Goal: Transaction & Acquisition: Purchase product/service

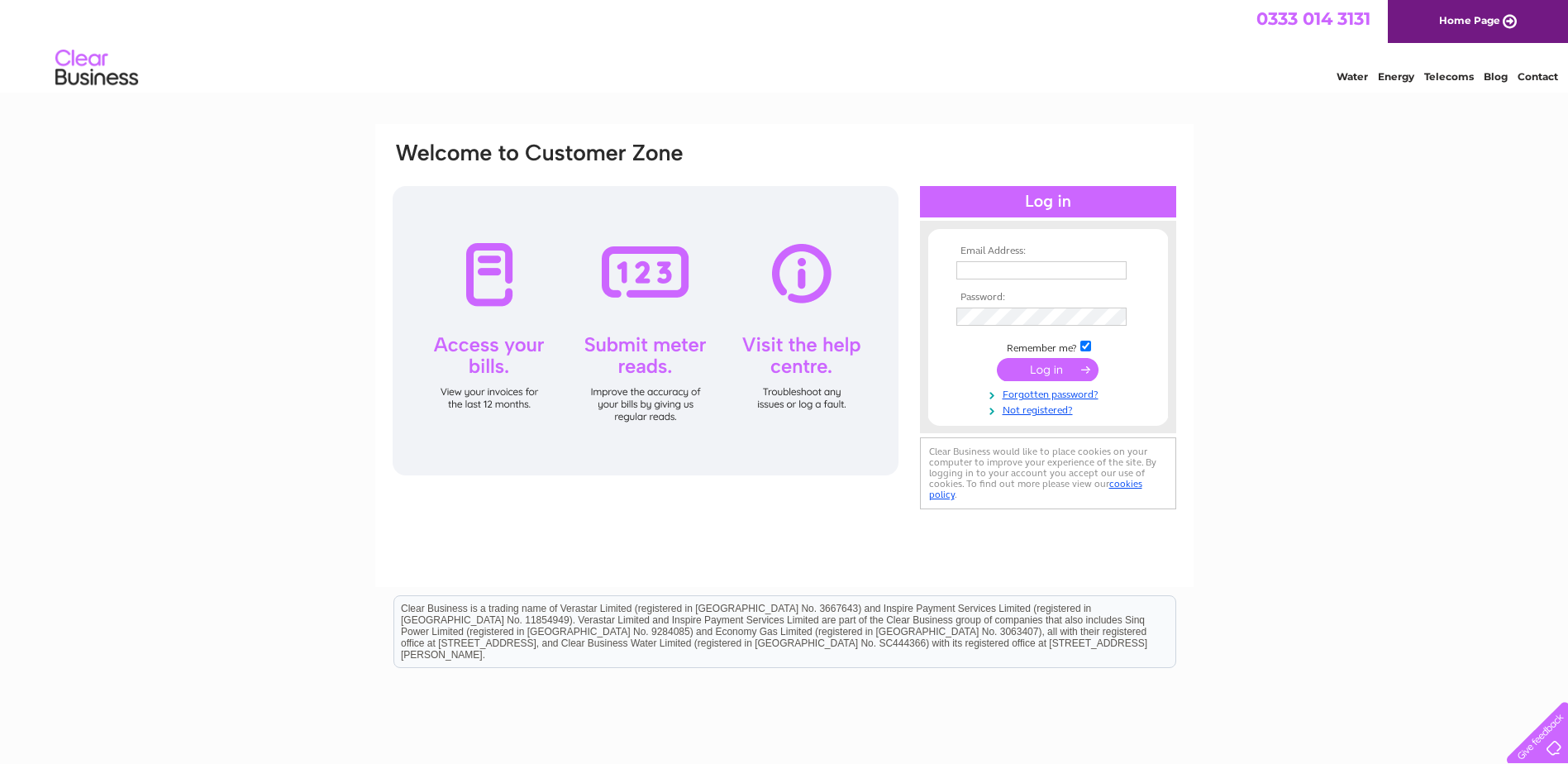
type input "rxfisheries@aol.co.uk"
click at [1039, 380] on input "submit" at bounding box center [1047, 369] width 101 height 23
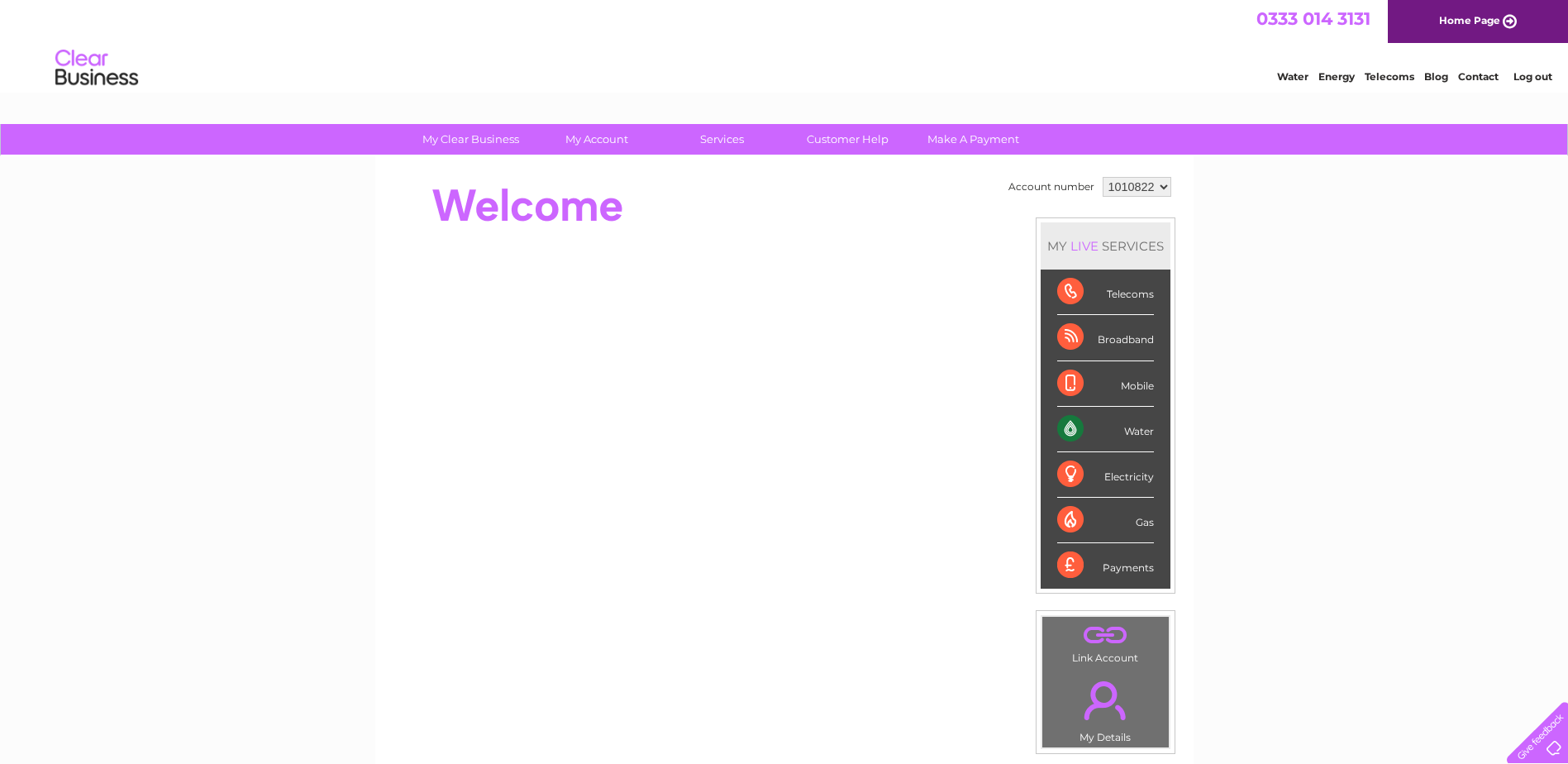
click at [1163, 187] on select "1010822 1021693" at bounding box center [1137, 187] width 69 height 20
select select "1021693"
click at [1103, 177] on select "1010822 1021693" at bounding box center [1137, 187] width 69 height 20
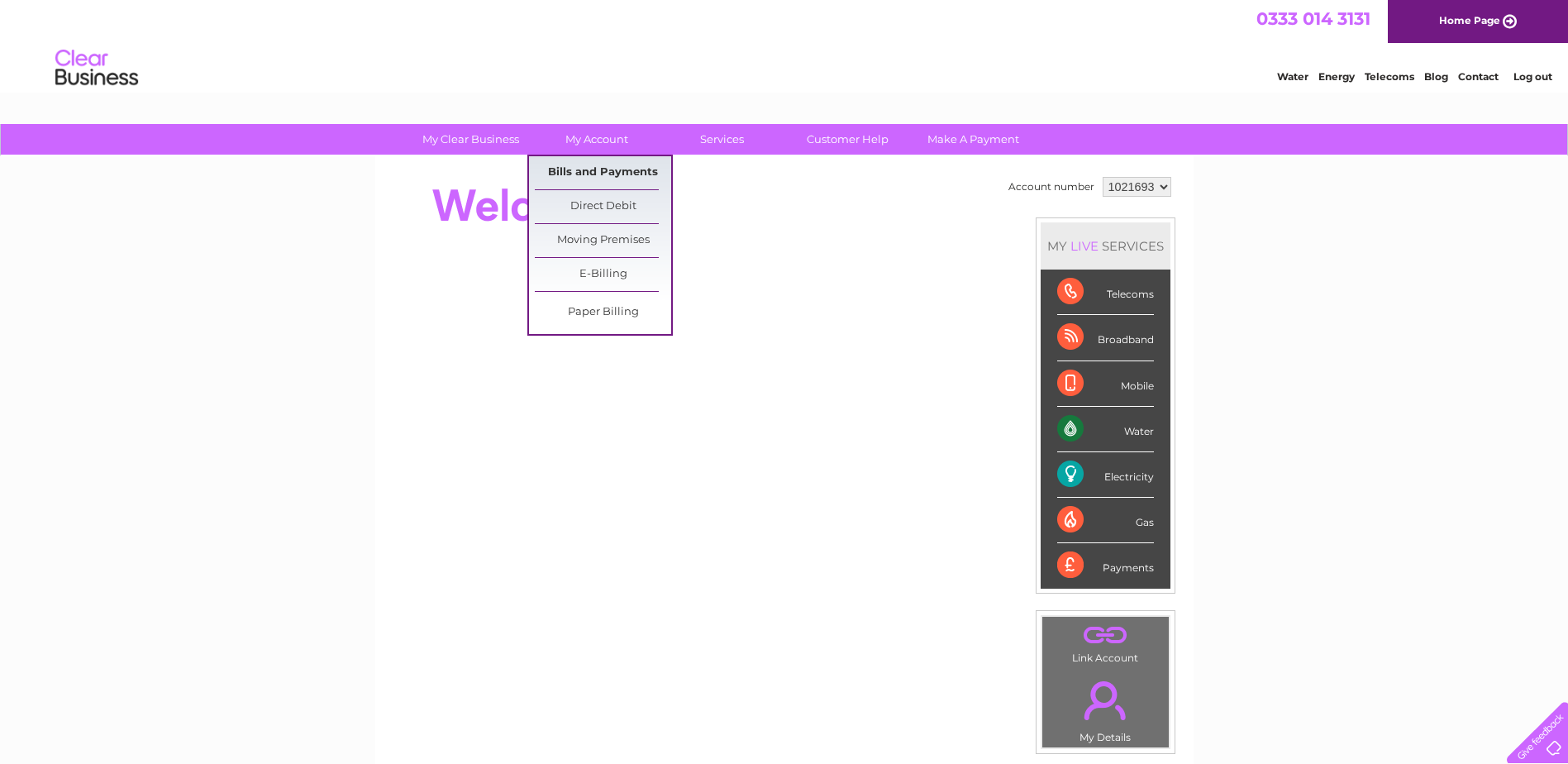
click at [614, 177] on link "Bills and Payments" at bounding box center [602, 172] width 136 height 33
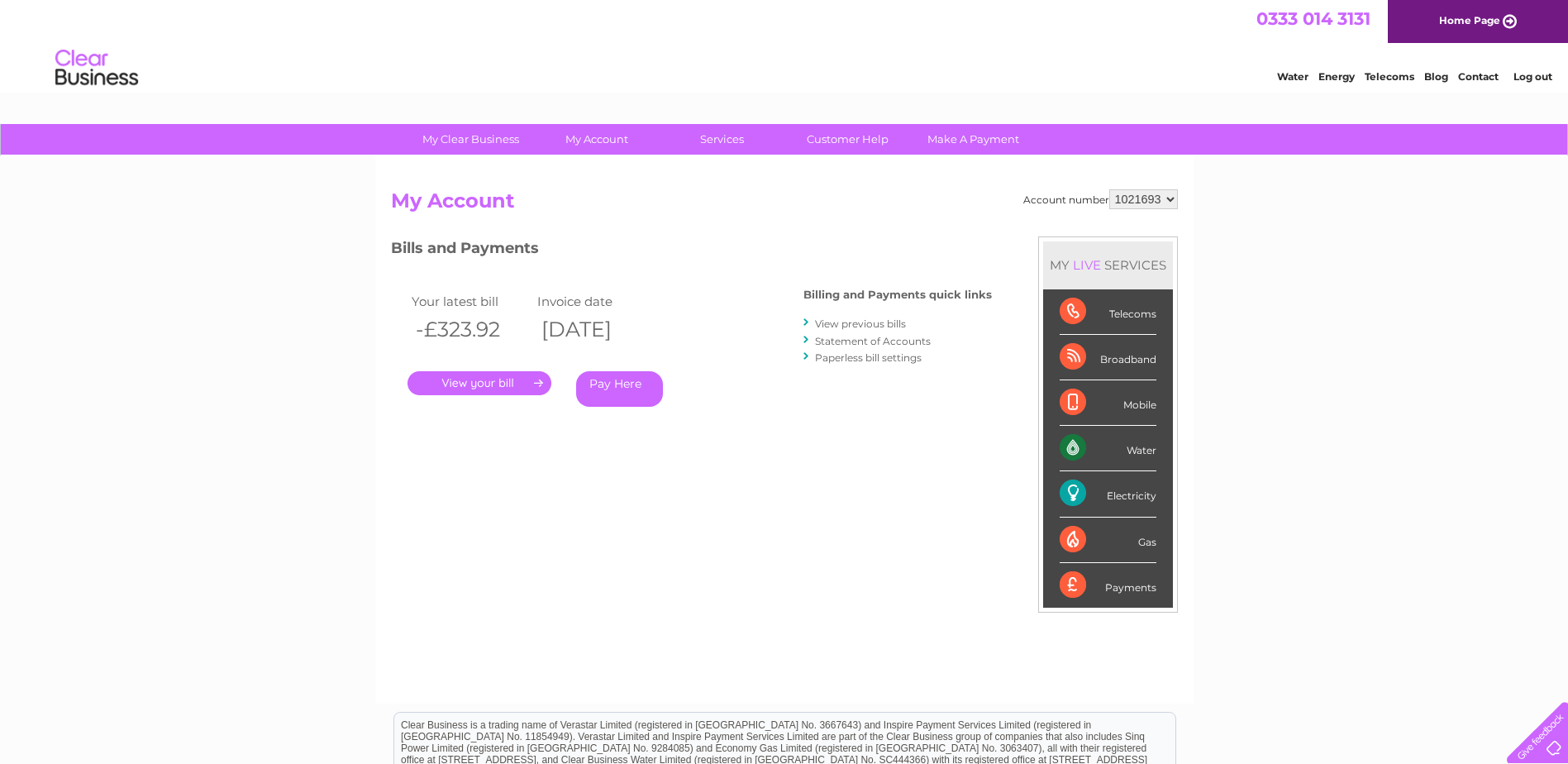
click at [524, 386] on link "." at bounding box center [479, 383] width 144 height 24
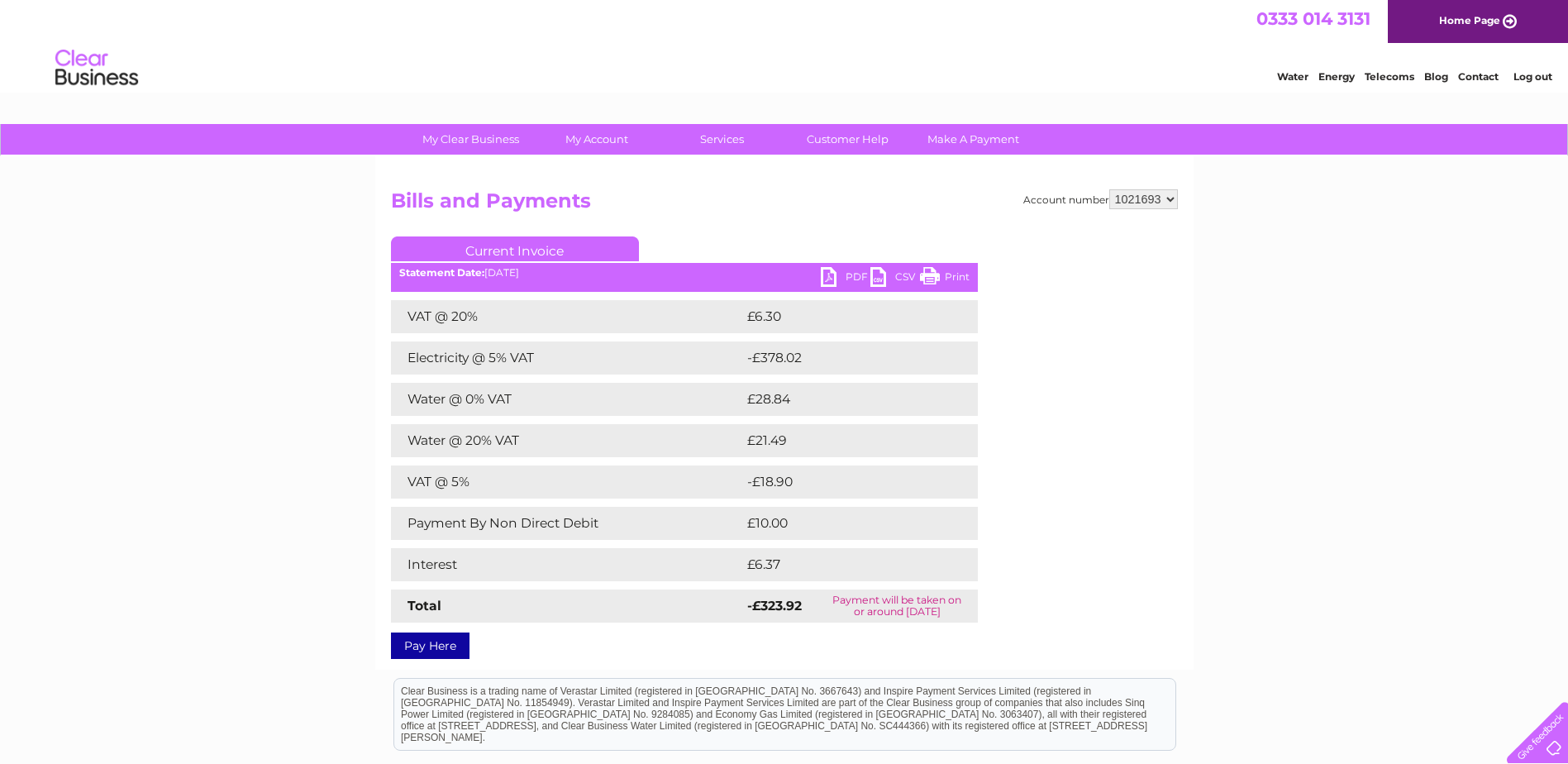
click at [835, 272] on link "PDF" at bounding box center [846, 279] width 50 height 24
click at [1174, 193] on select "1010822 1021693" at bounding box center [1144, 200] width 69 height 20
select select "1010822"
click at [1110, 190] on select "1010822 1021693" at bounding box center [1144, 200] width 69 height 20
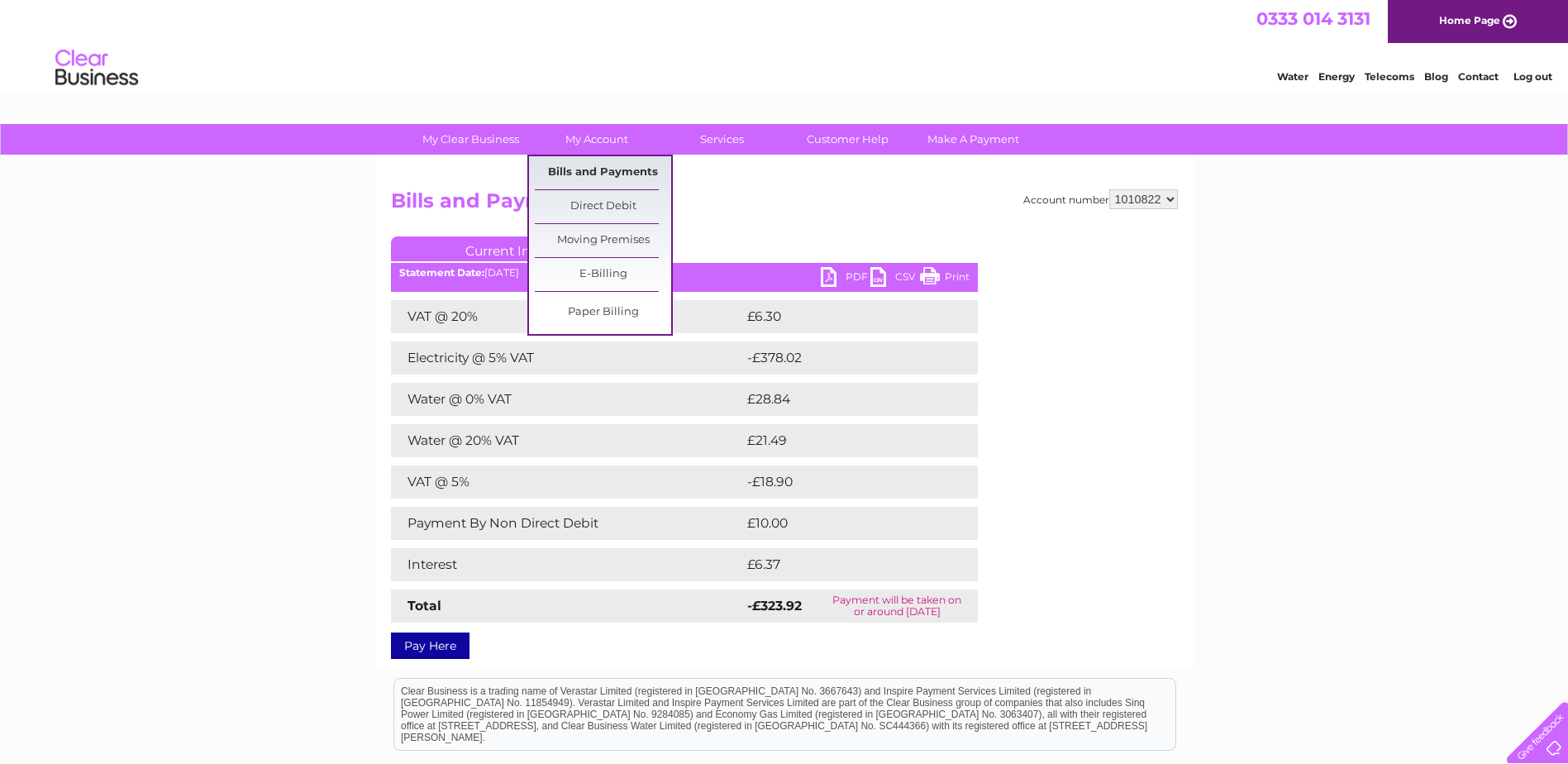
click at [601, 169] on link "Bills and Payments" at bounding box center [602, 172] width 136 height 33
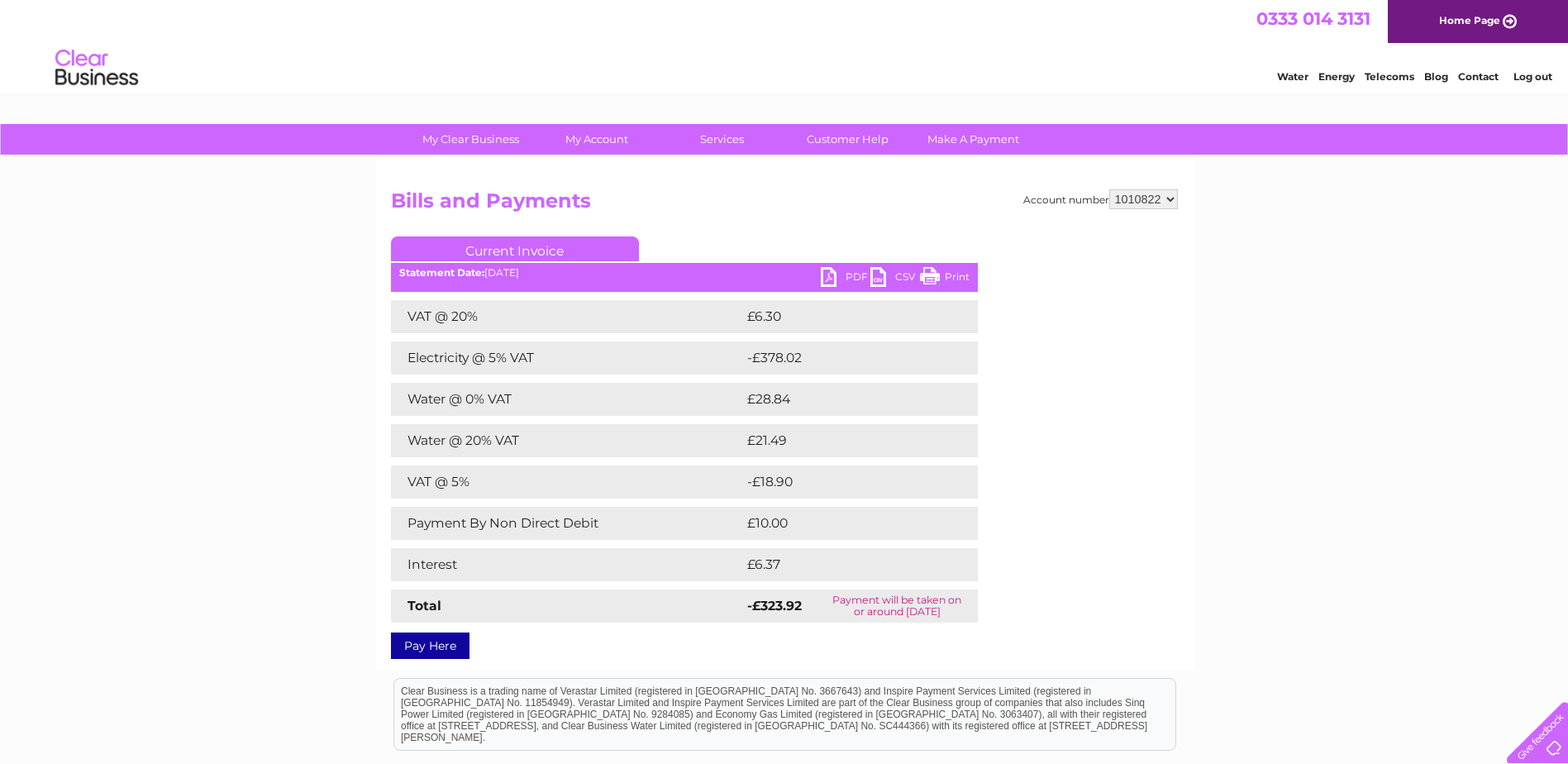
click at [730, 187] on div "Account number 1010822 1021693 Bills and Payments Current Invoice PDF CSV Print" at bounding box center [785, 412] width 819 height 514
click at [839, 273] on link "PDF" at bounding box center [846, 279] width 50 height 24
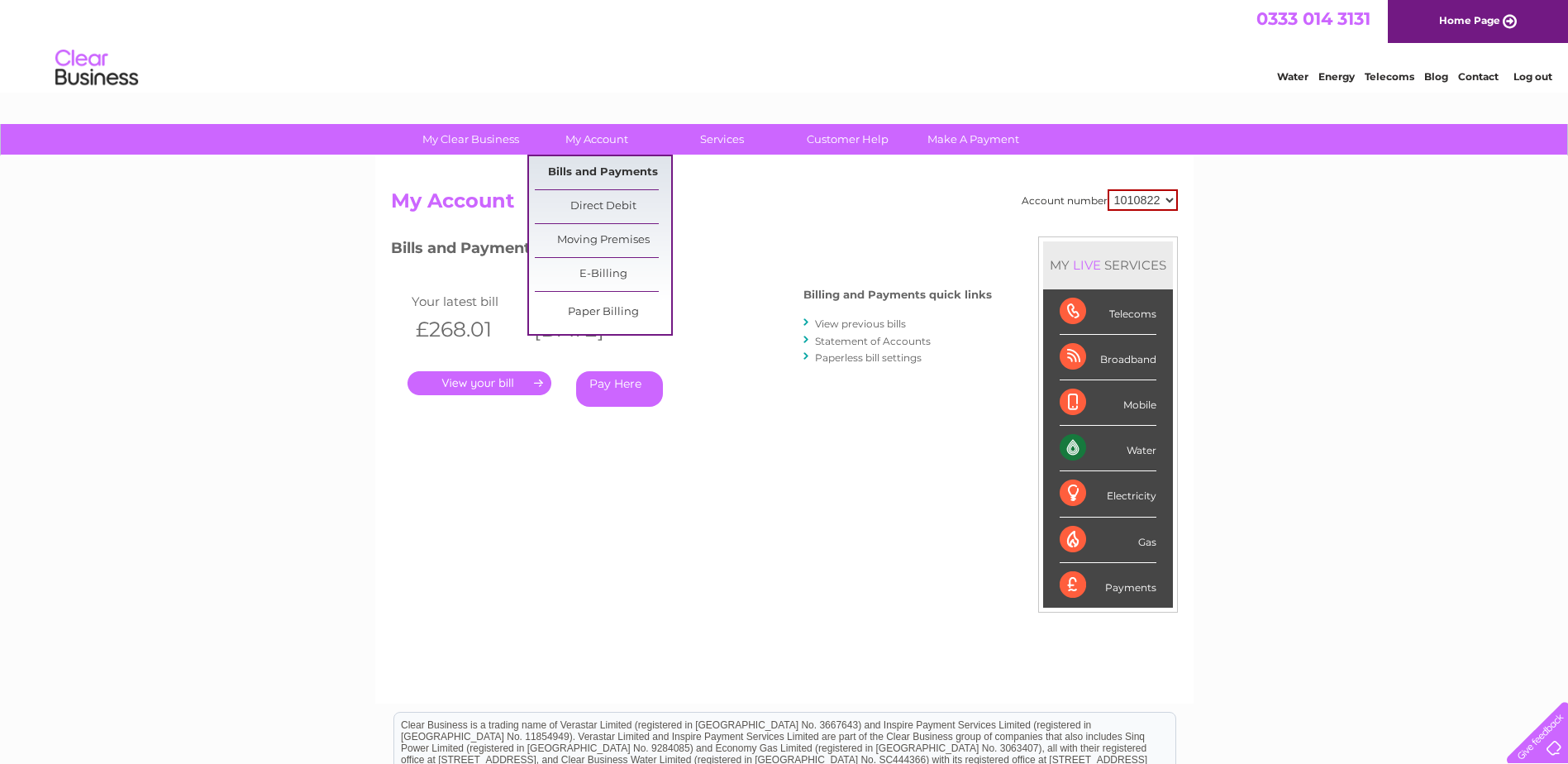
click at [594, 175] on link "Bills and Payments" at bounding box center [602, 172] width 136 height 33
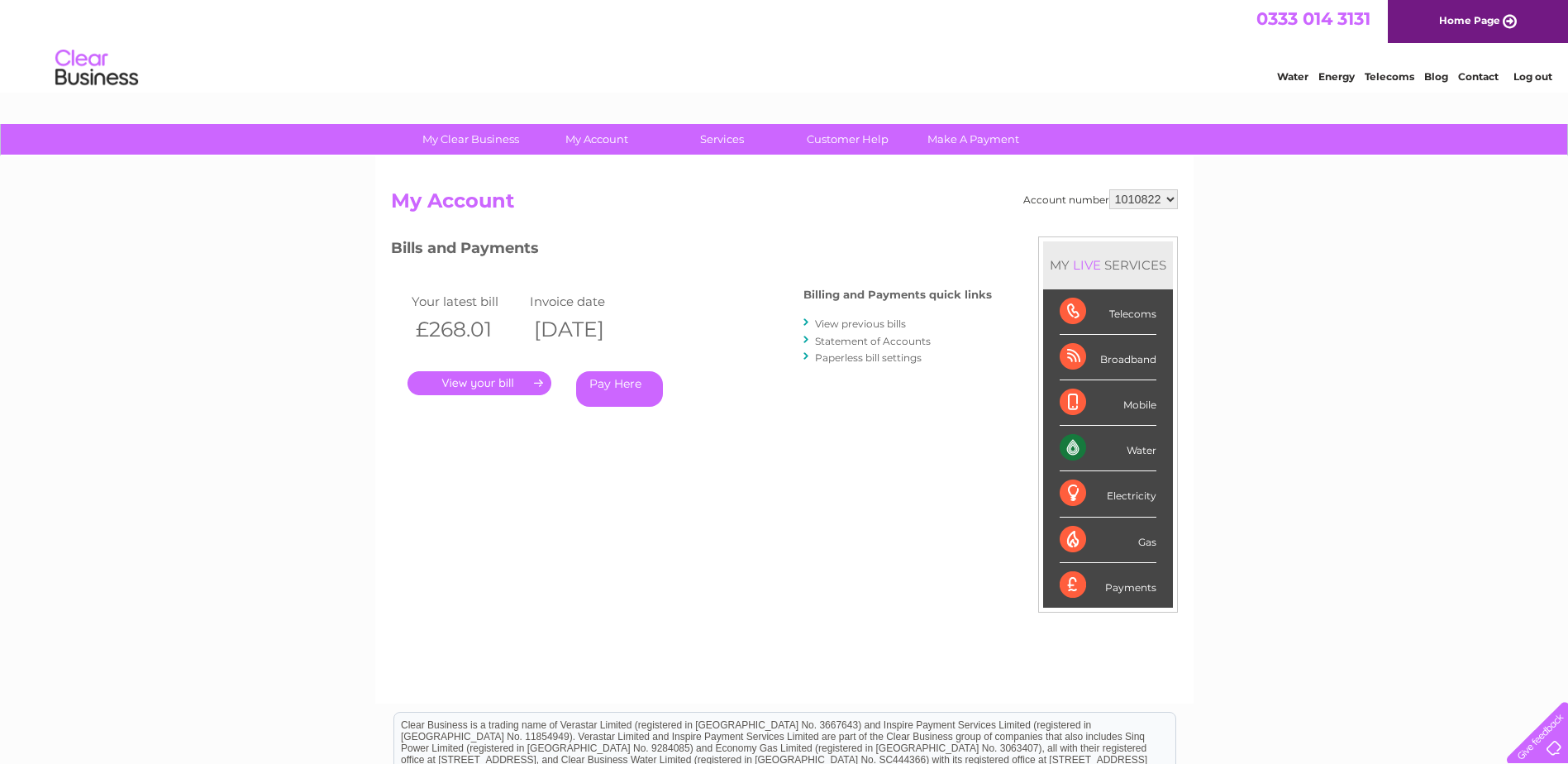
click at [533, 382] on link "." at bounding box center [479, 383] width 144 height 24
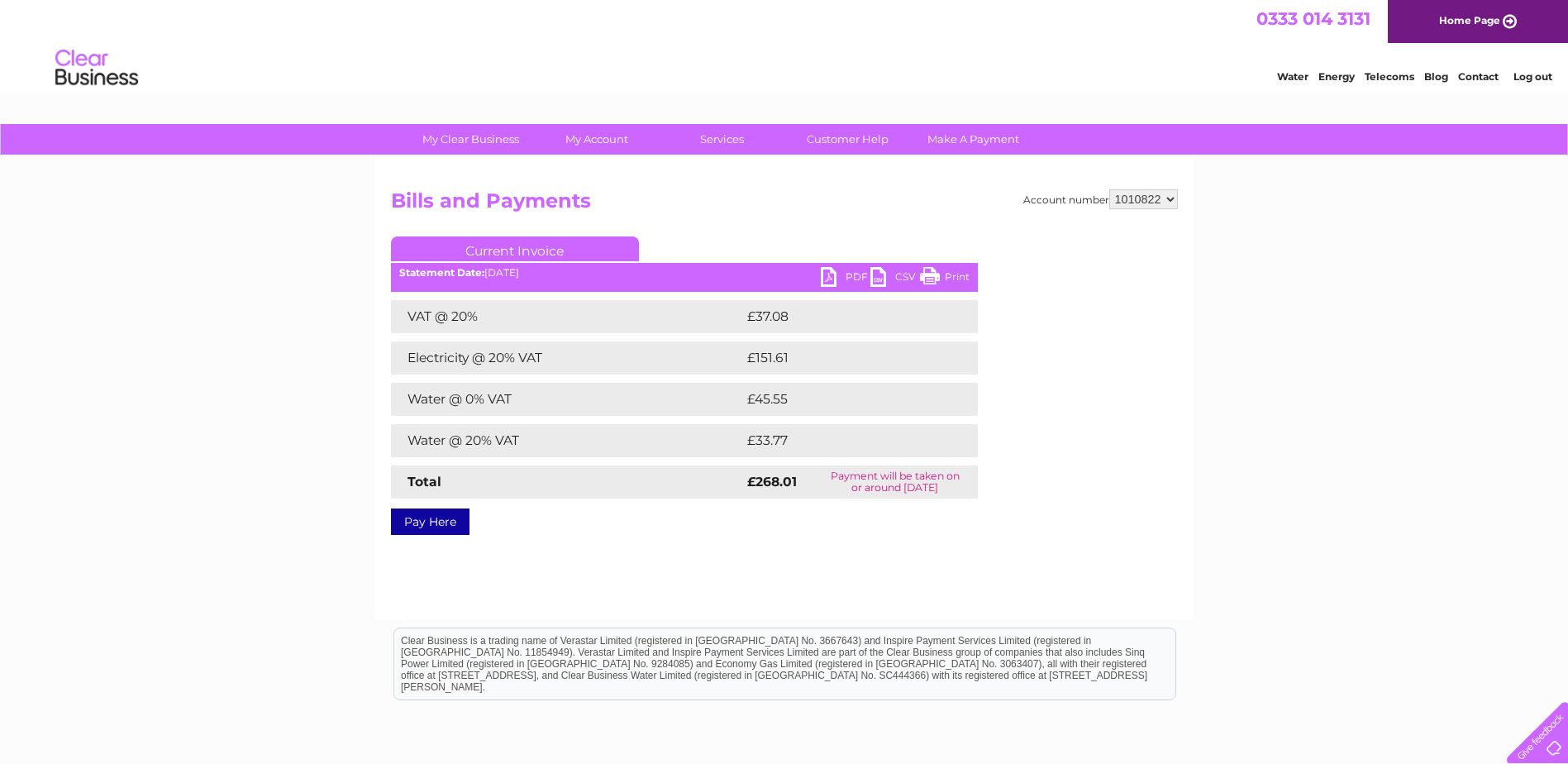
click at [823, 276] on link "PDF" at bounding box center [846, 279] width 50 height 24
click at [1173, 196] on select "1010822 1021693" at bounding box center [1144, 200] width 69 height 20
select select "1021693"
click at [1110, 190] on select "1010822 1021693" at bounding box center [1144, 200] width 69 height 20
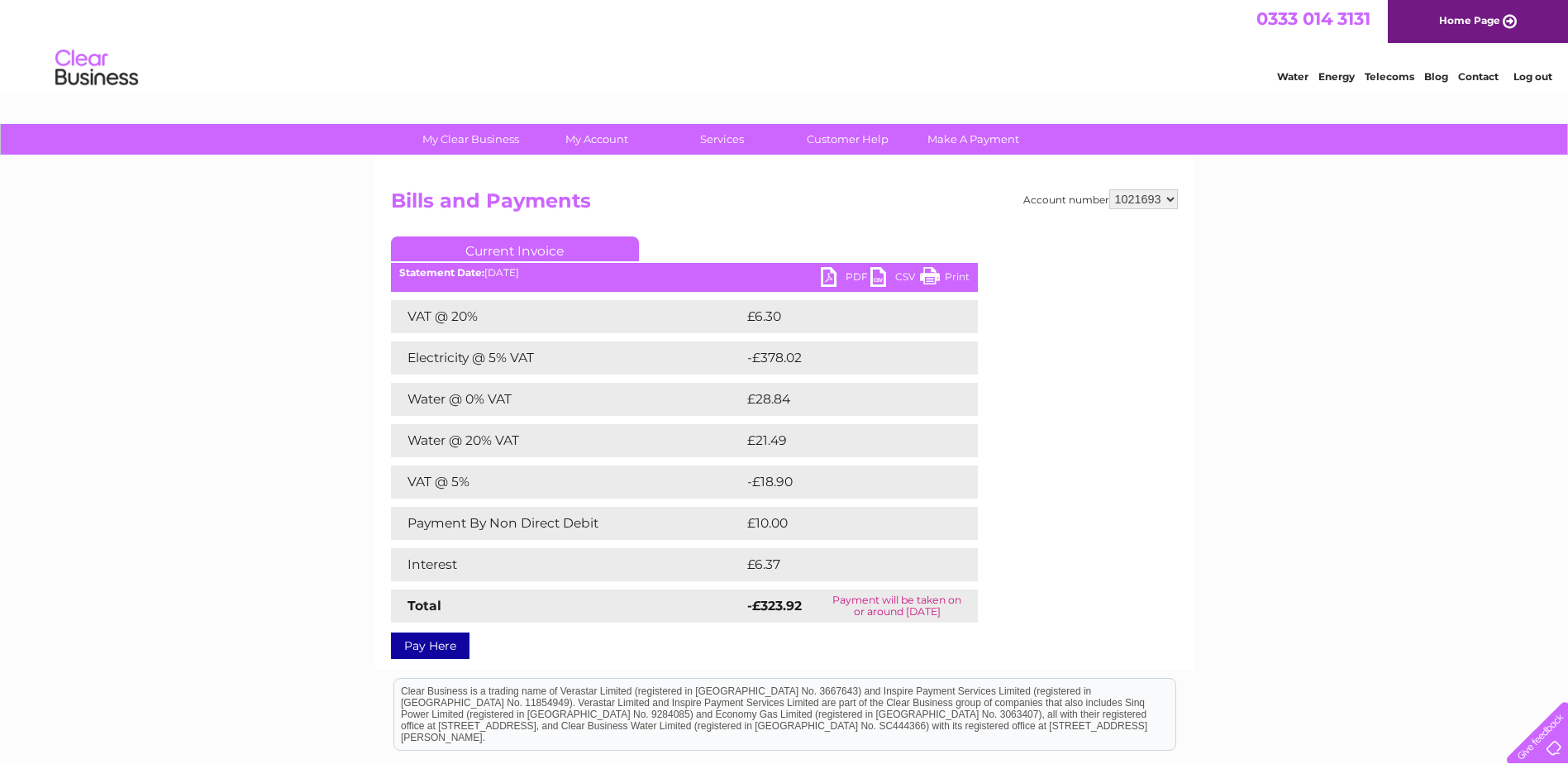
click at [844, 277] on link "PDF" at bounding box center [846, 279] width 50 height 24
click at [1164, 198] on select "1010822 1021693" at bounding box center [1144, 200] width 69 height 20
select select "1010822"
click at [1110, 190] on select "1010822 1021693" at bounding box center [1144, 200] width 69 height 20
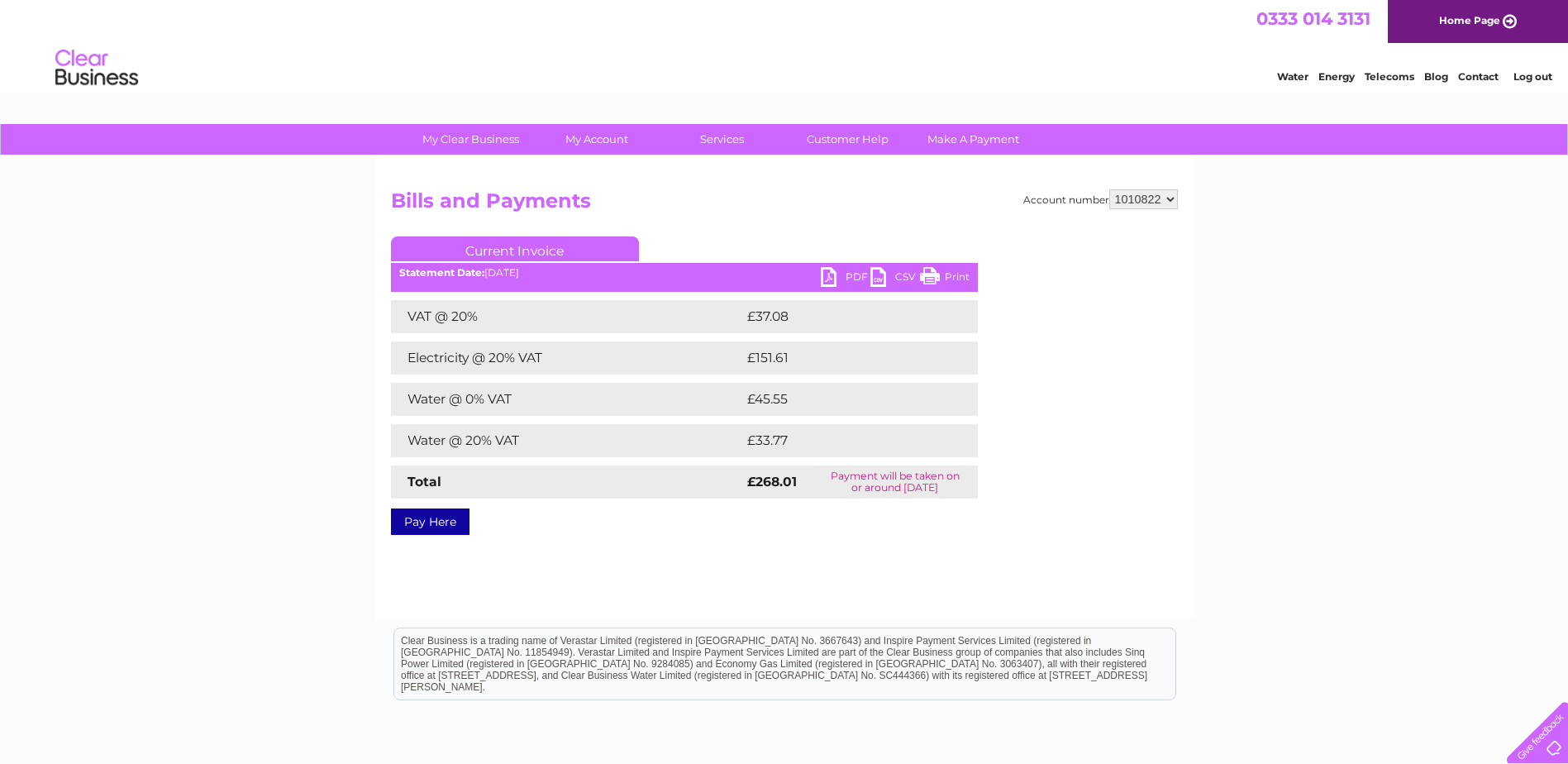
click at [830, 282] on link "PDF" at bounding box center [846, 279] width 50 height 24
click at [1174, 197] on select "1010822 1021693" at bounding box center [1144, 200] width 69 height 20
select select "1021693"
click at [1110, 190] on select "1010822 1021693" at bounding box center [1144, 200] width 69 height 20
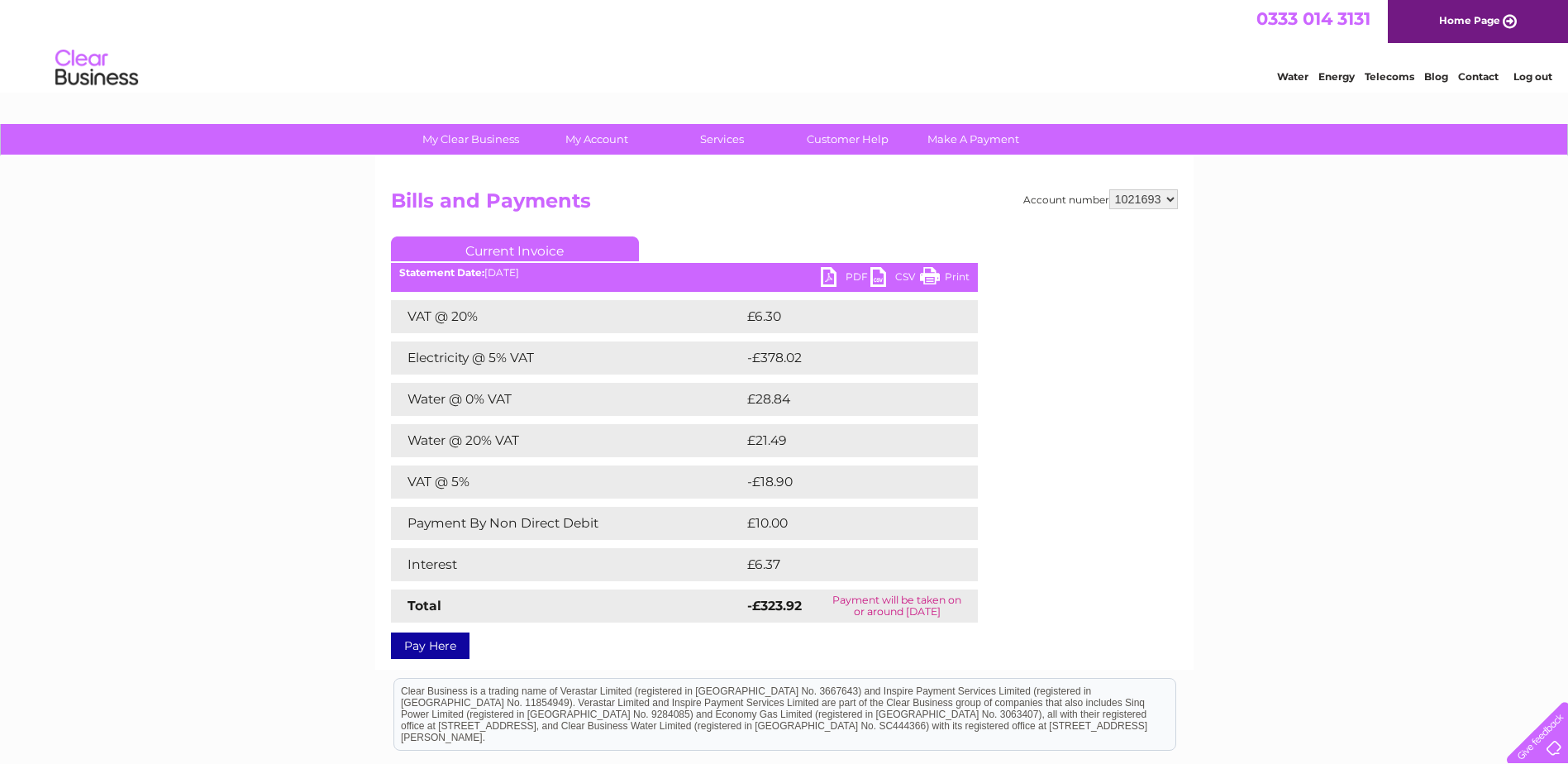
click at [458, 649] on link "Pay Here" at bounding box center [430, 646] width 78 height 27
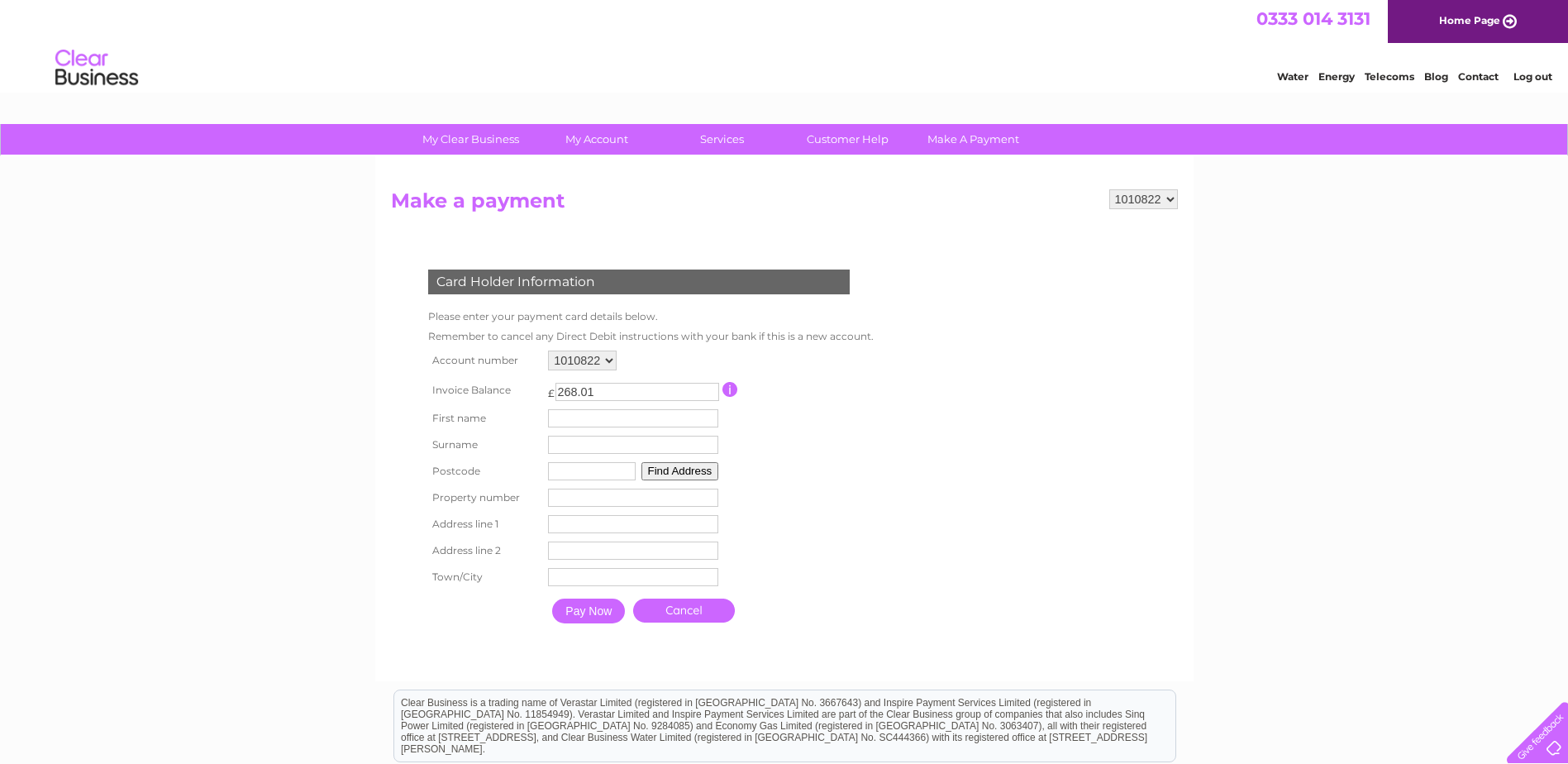
click at [1173, 195] on select "1010822 1021693" at bounding box center [1144, 200] width 69 height 20
select select "1021693"
click at [1110, 190] on select "1010822 1021693" at bounding box center [1144, 200] width 69 height 20
click at [682, 422] on input "text" at bounding box center [635, 419] width 172 height 20
type input "[PERSON_NAME]"
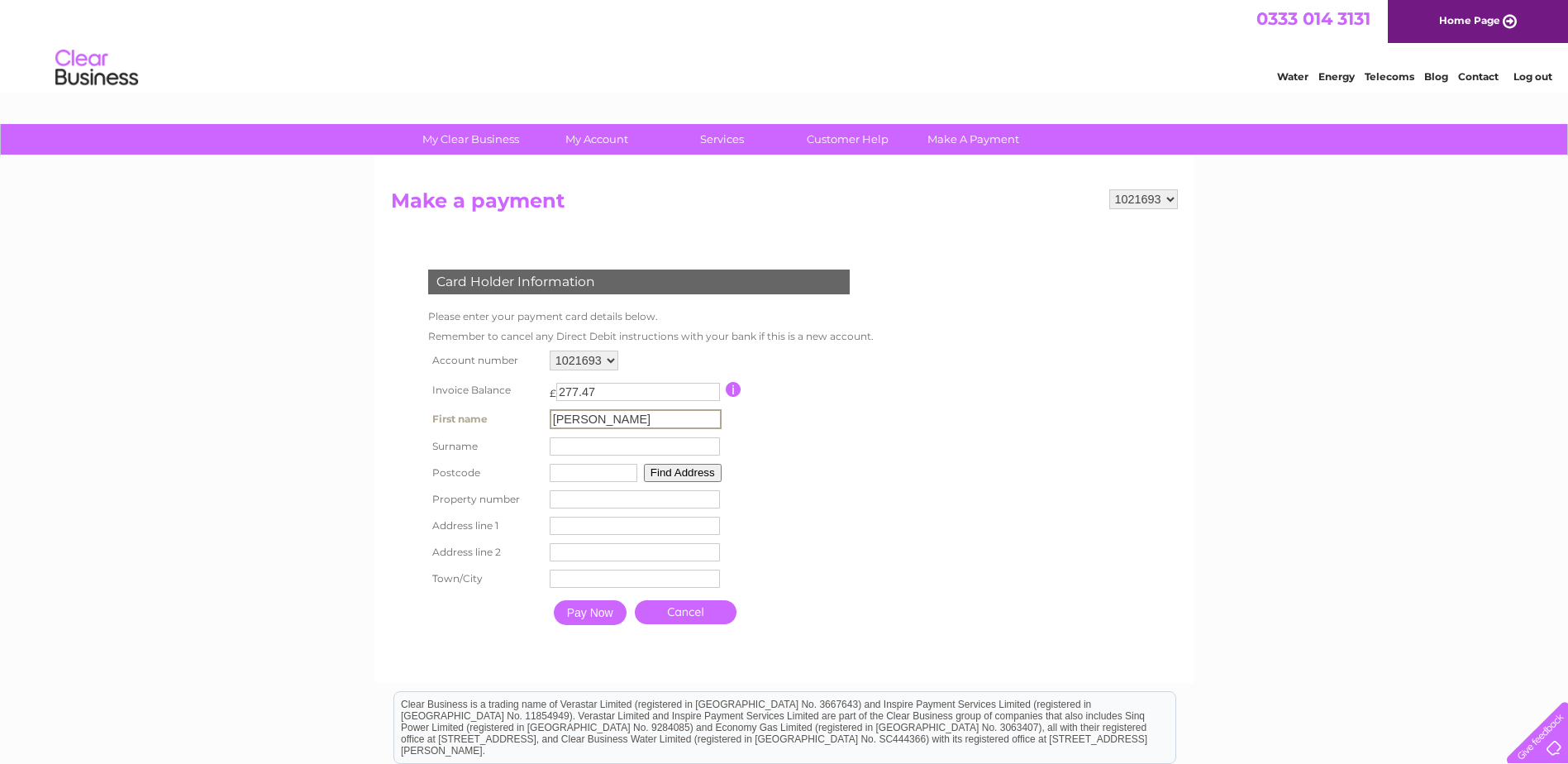
type input "[PERSON_NAME]"
type input "TN316DS"
type input "pathways"
type input "[GEOGRAPHIC_DATA]"
type input "broad oak"
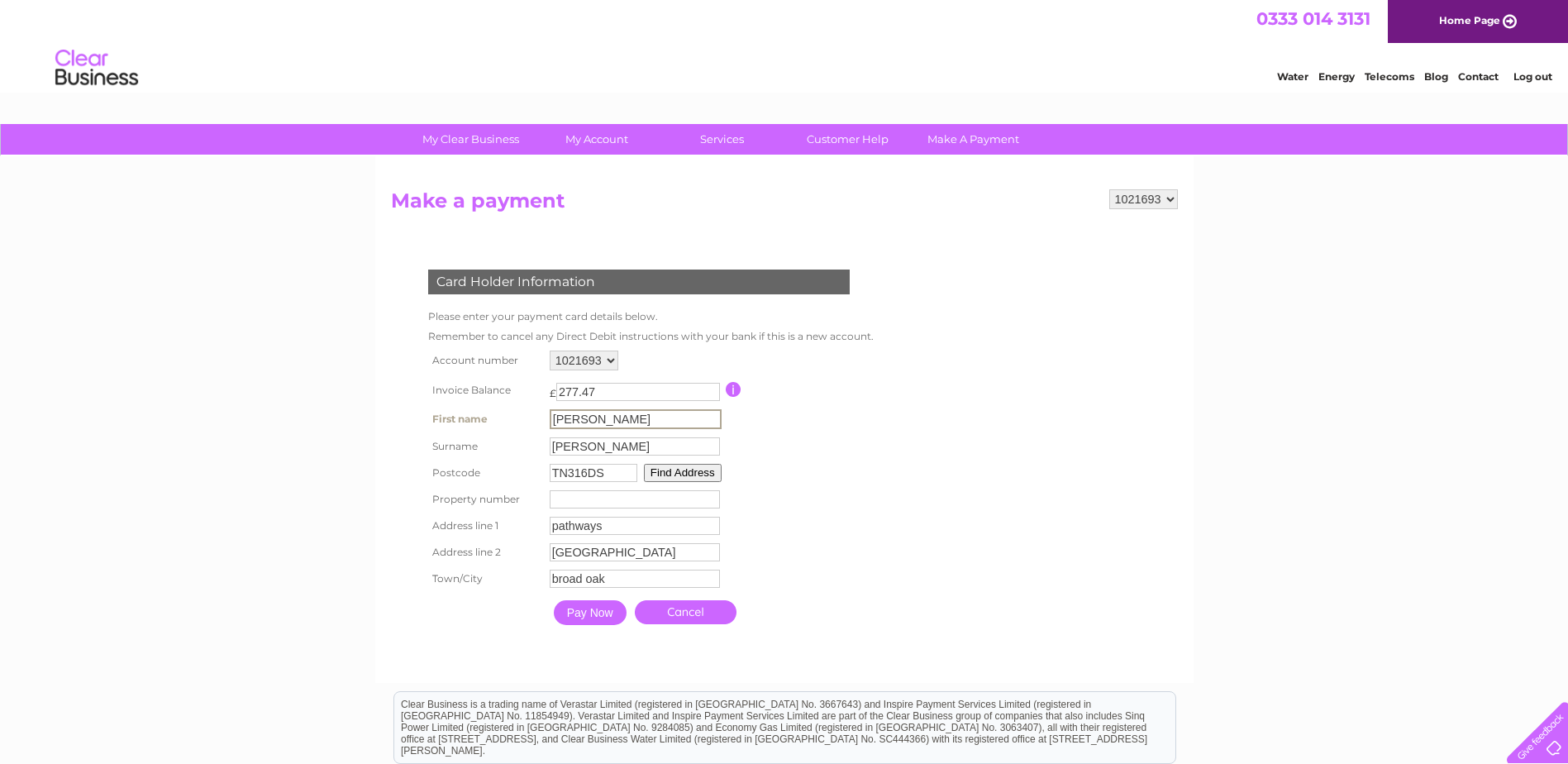
scroll to position [82, 0]
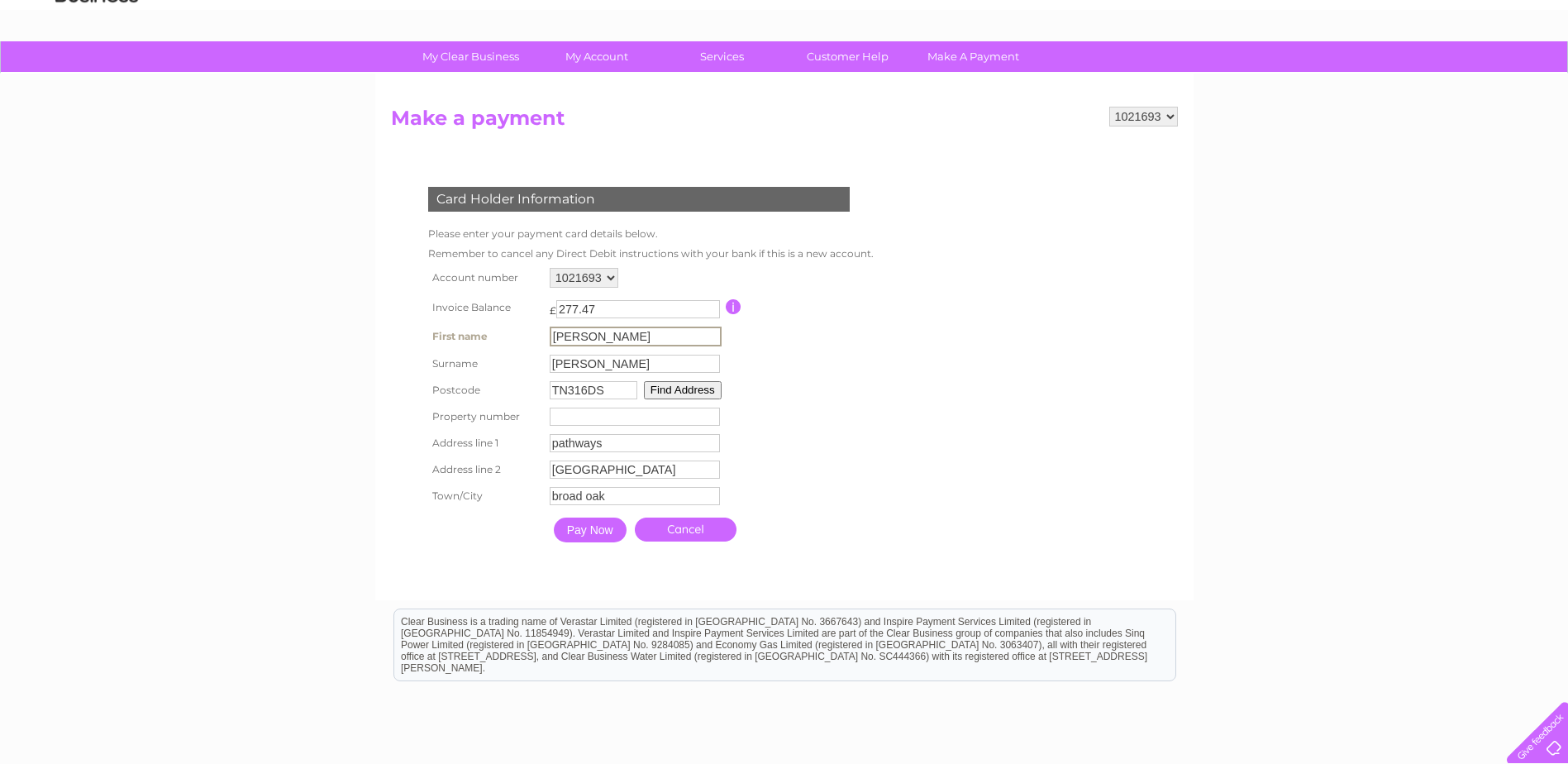
click at [609, 529] on input "Pay Now" at bounding box center [589, 530] width 73 height 25
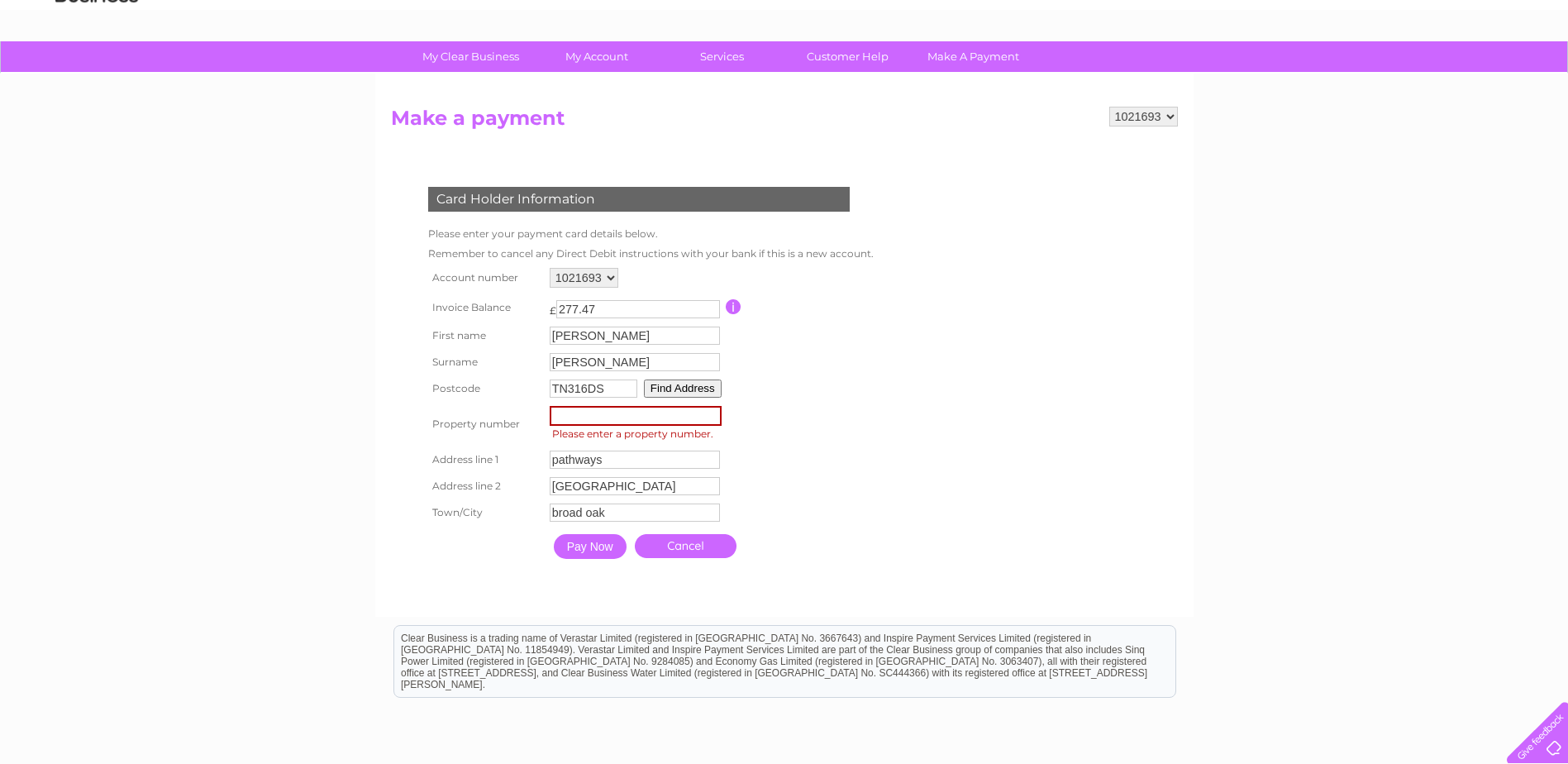
click at [684, 413] on input "number" at bounding box center [635, 416] width 172 height 20
type input "1"
click at [707, 414] on input "1" at bounding box center [635, 416] width 172 height 20
click at [705, 396] on button "Find Address" at bounding box center [681, 388] width 78 height 18
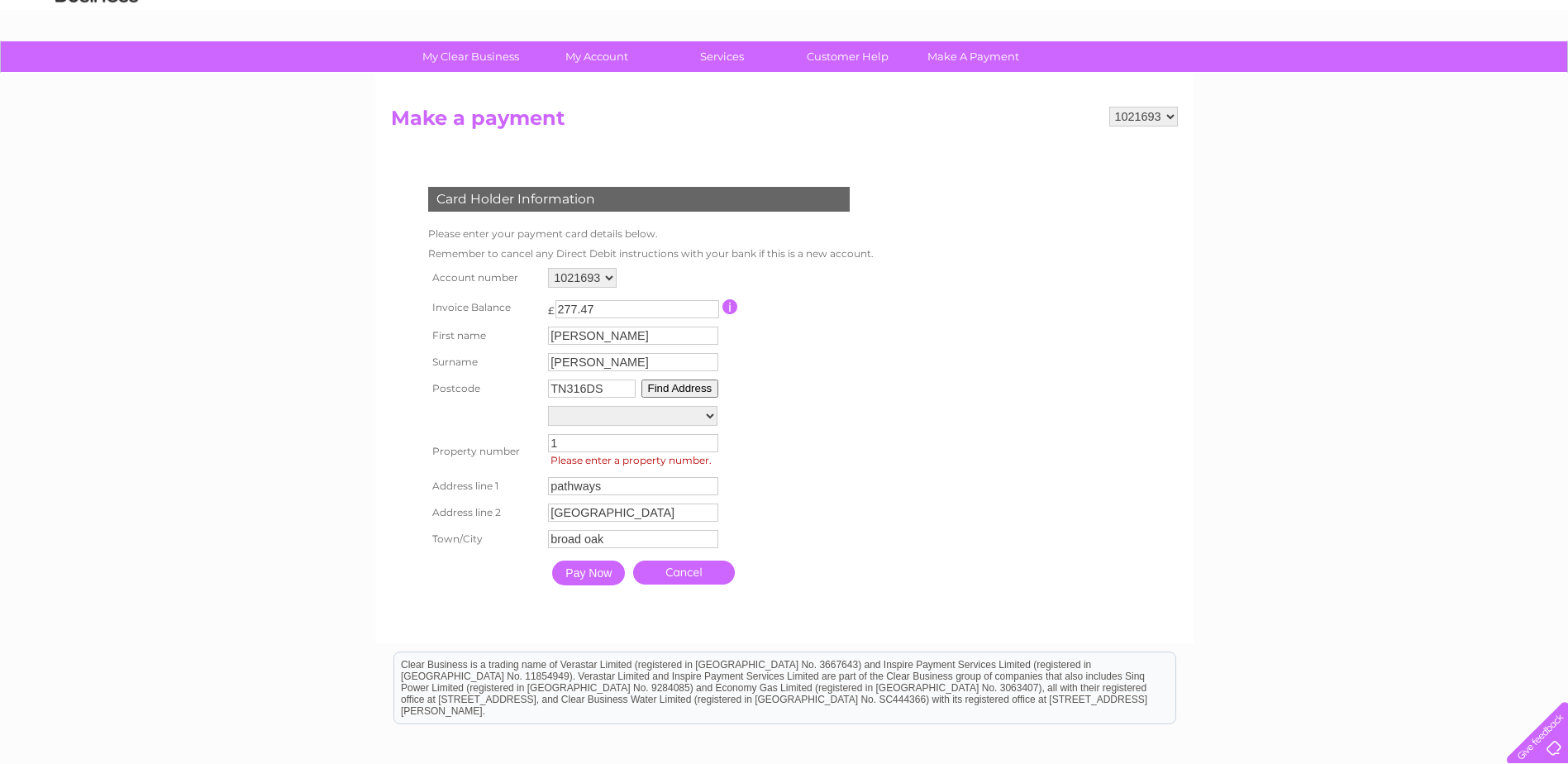
click at [699, 386] on button "Find Address" at bounding box center [681, 388] width 78 height 18
click at [706, 422] on select "[GEOGRAPHIC_DATA], [GEOGRAPHIC_DATA][PERSON_NAME][PERSON_NAME], [GEOGRAPHIC_DAT…" at bounding box center [633, 417] width 170 height 22
select select ",[GEOGRAPHIC_DATA],,[GEOGRAPHIC_DATA]"
click at [549, 406] on select "[GEOGRAPHIC_DATA], [GEOGRAPHIC_DATA][PERSON_NAME][PERSON_NAME], [GEOGRAPHIC_DAT…" at bounding box center [633, 417] width 170 height 22
type input "[GEOGRAPHIC_DATA]"
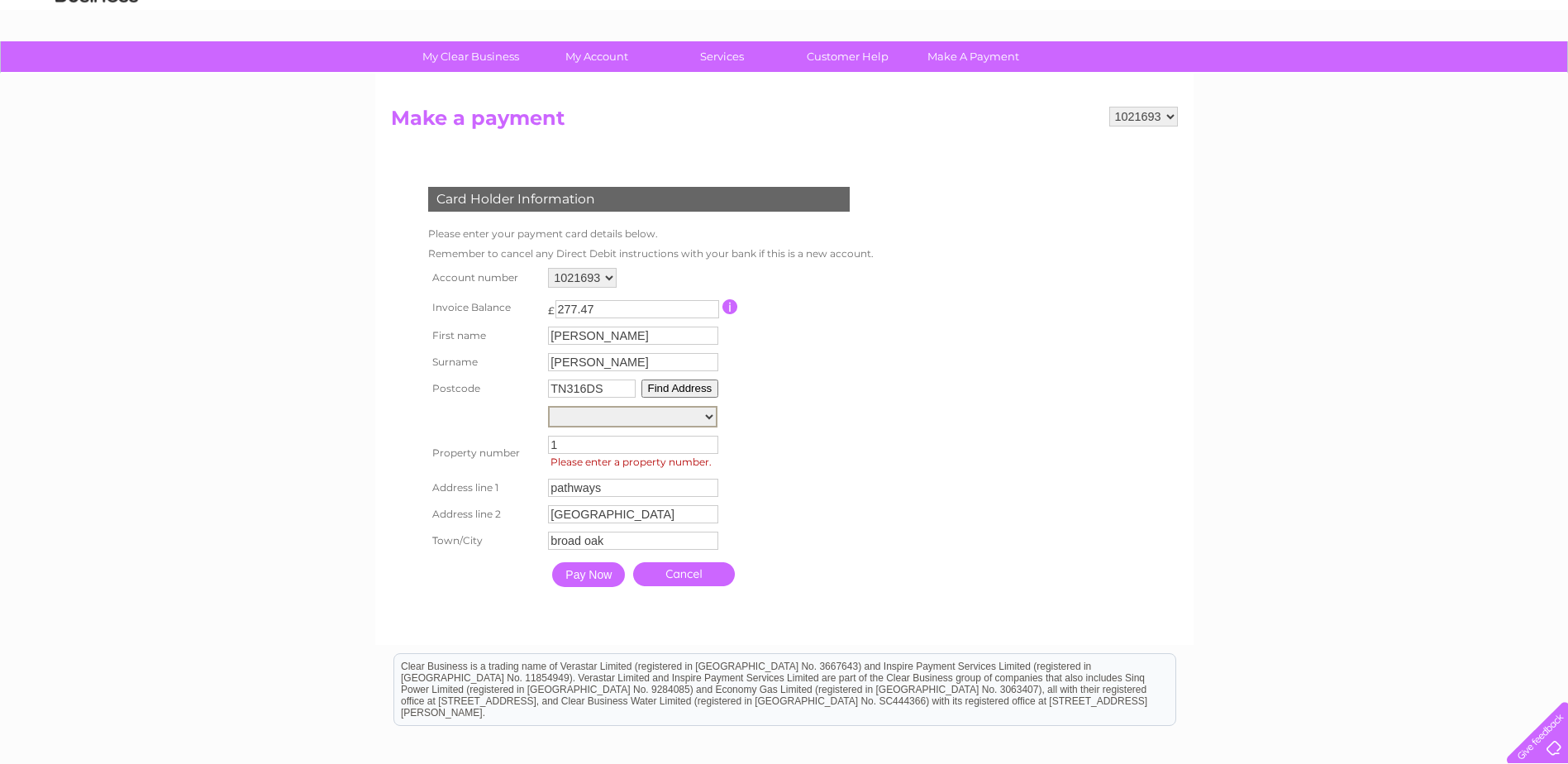
type input "Rye"
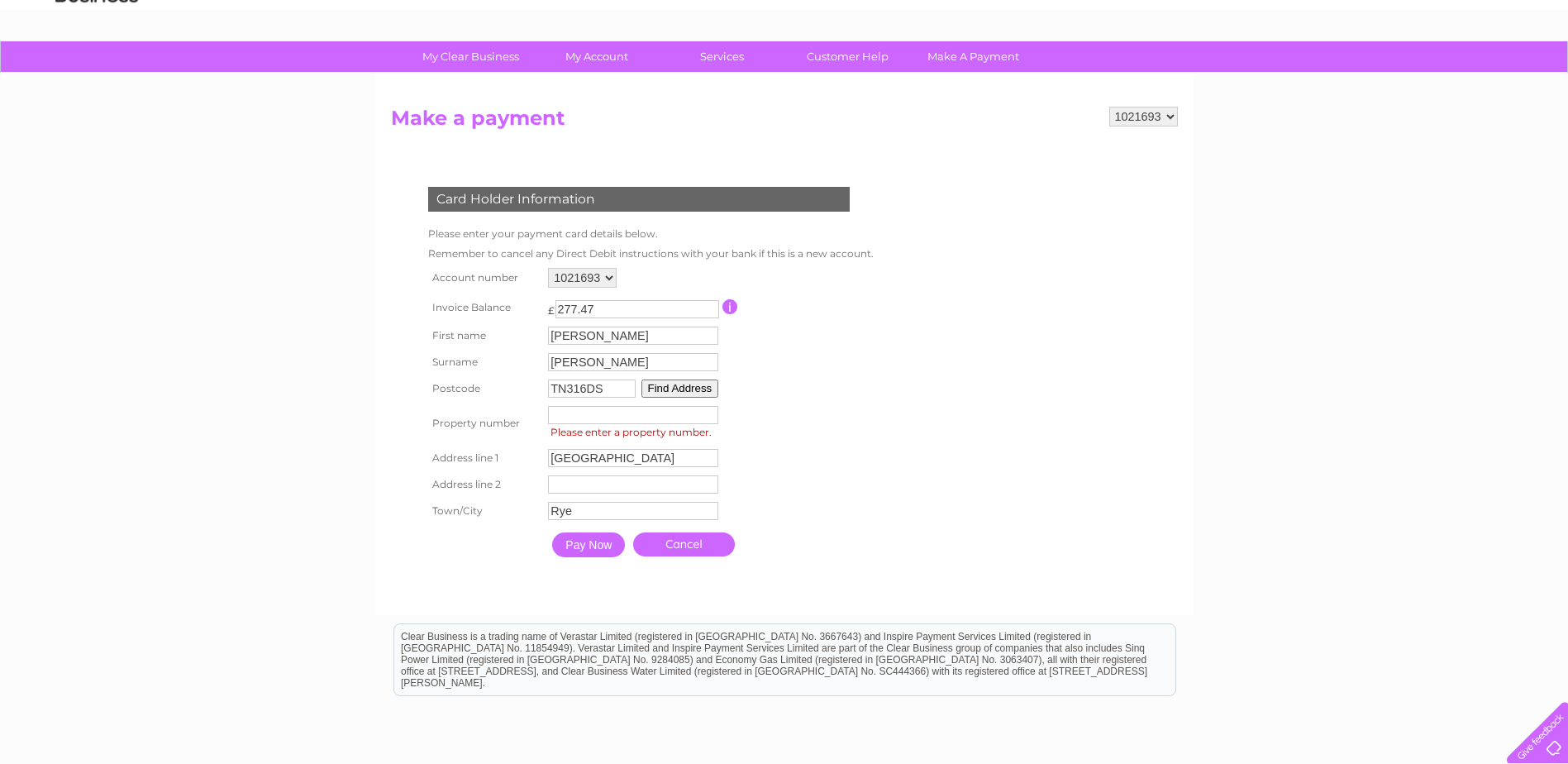
click at [676, 412] on input "number" at bounding box center [633, 415] width 170 height 18
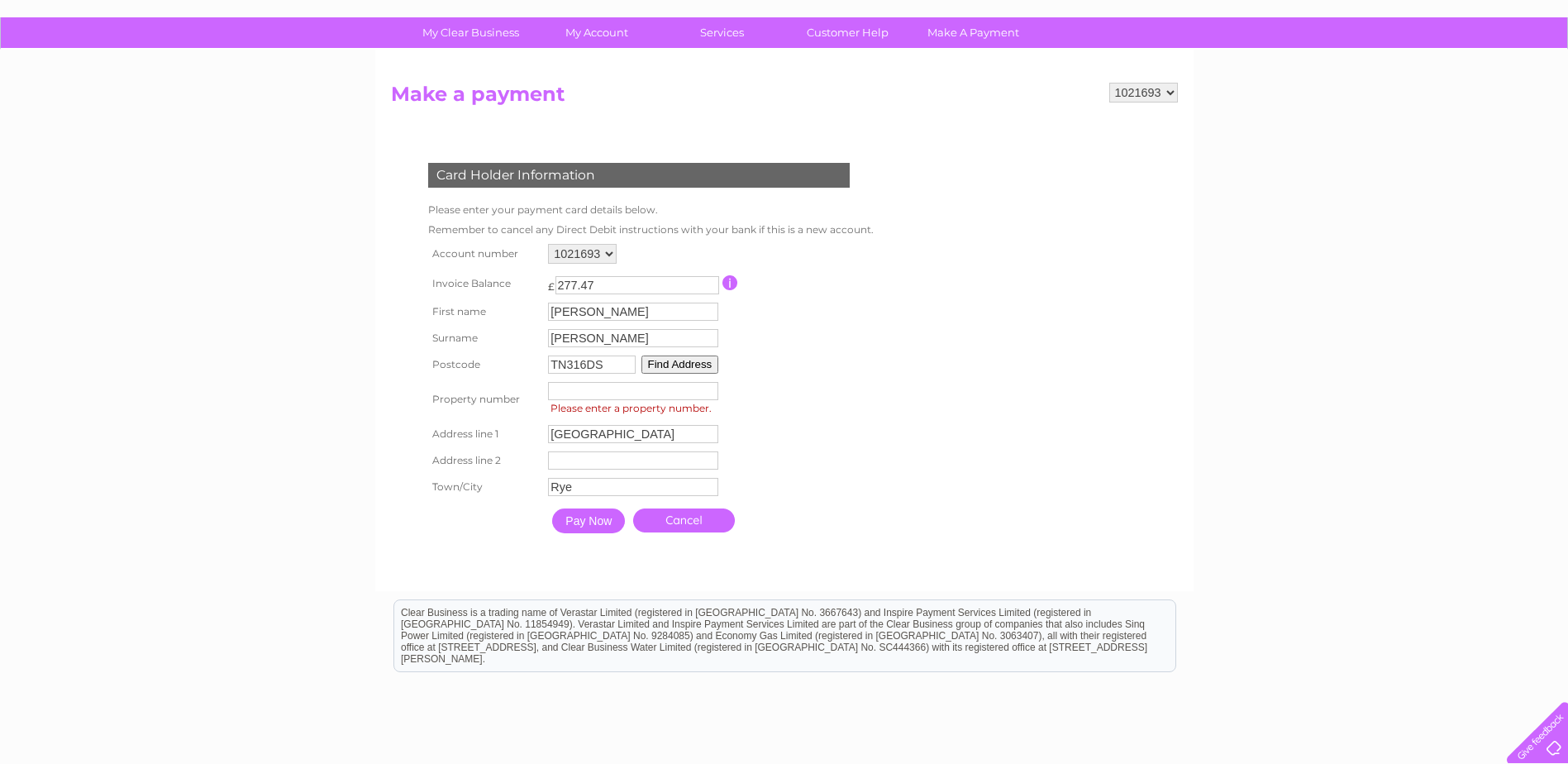
scroll to position [229, 0]
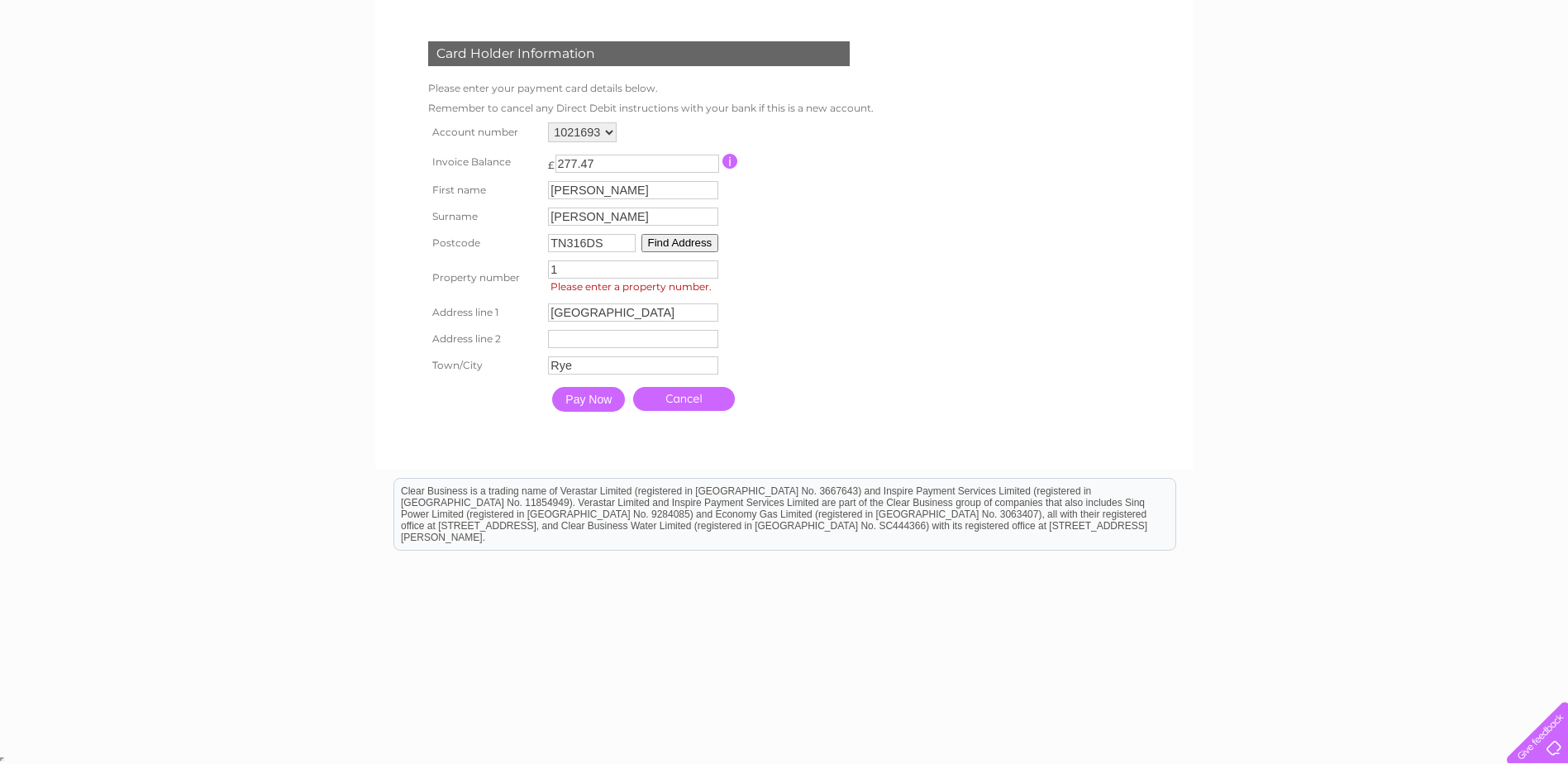
type input "1"
click at [709, 268] on input "1" at bounding box center [633, 269] width 170 height 18
type input "1"
click at [709, 268] on input "1" at bounding box center [633, 269] width 170 height 18
click at [604, 396] on input "Pay Now" at bounding box center [588, 398] width 73 height 25
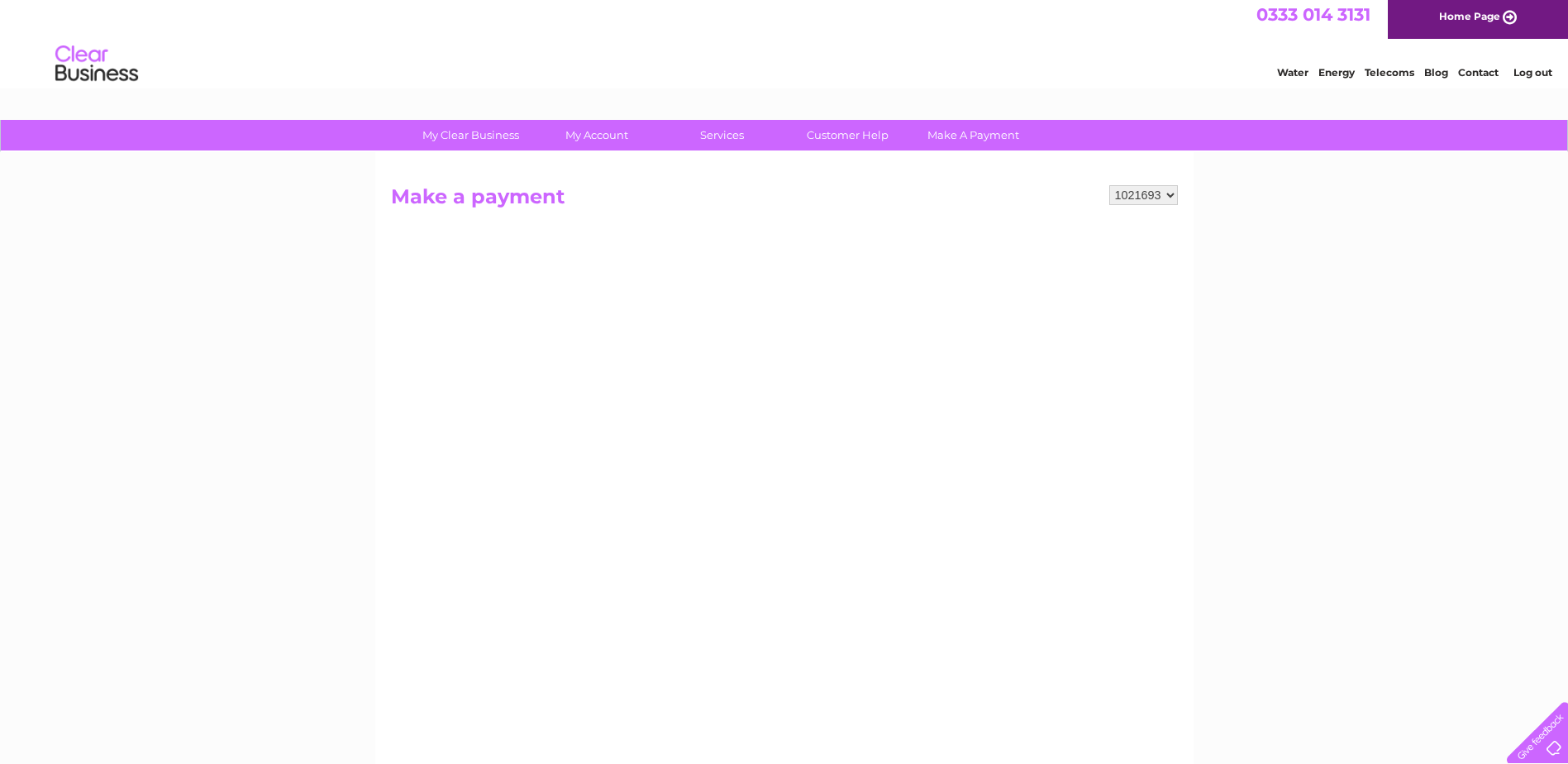
scroll to position [0, 0]
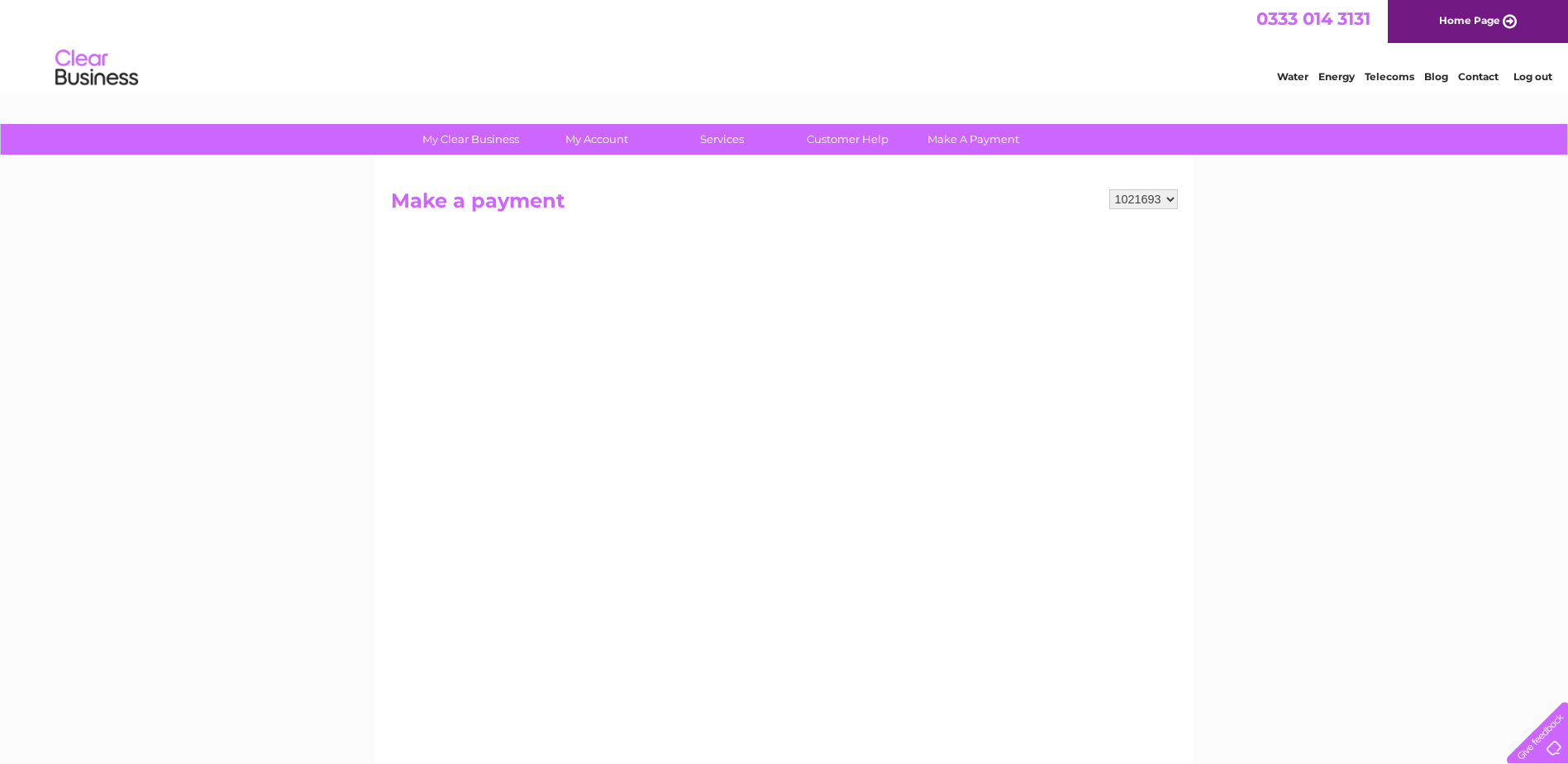
click at [1278, 237] on div "My Clear Business Login Details My Details My Preferences Link Account My Accou…" at bounding box center [784, 703] width 1568 height 1158
